Goal: Navigation & Orientation: Find specific page/section

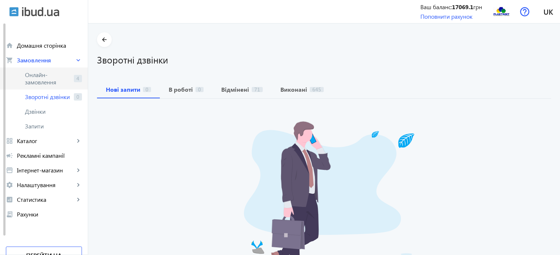
click at [48, 84] on span "Онлайн-замовлення" at bounding box center [48, 78] width 46 height 15
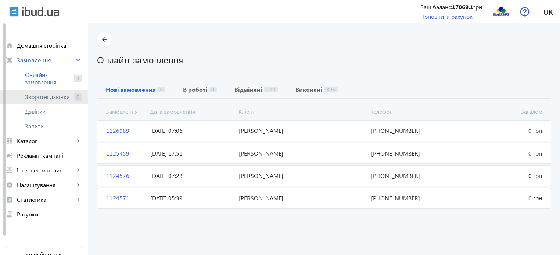
click at [41, 100] on span "Зворотні дзвінки" at bounding box center [48, 96] width 46 height 7
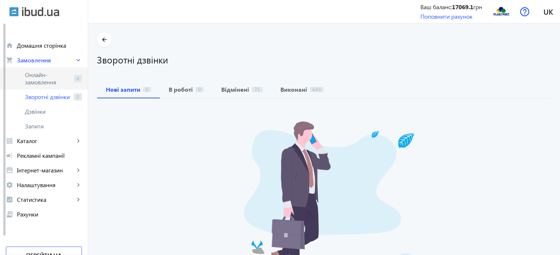
click at [47, 74] on span "Онлайн-замовлення" at bounding box center [48, 78] width 46 height 15
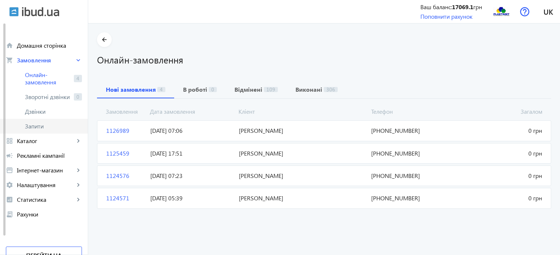
click at [36, 125] on span "Запити" at bounding box center [53, 126] width 57 height 7
